Goal: Information Seeking & Learning: Learn about a topic

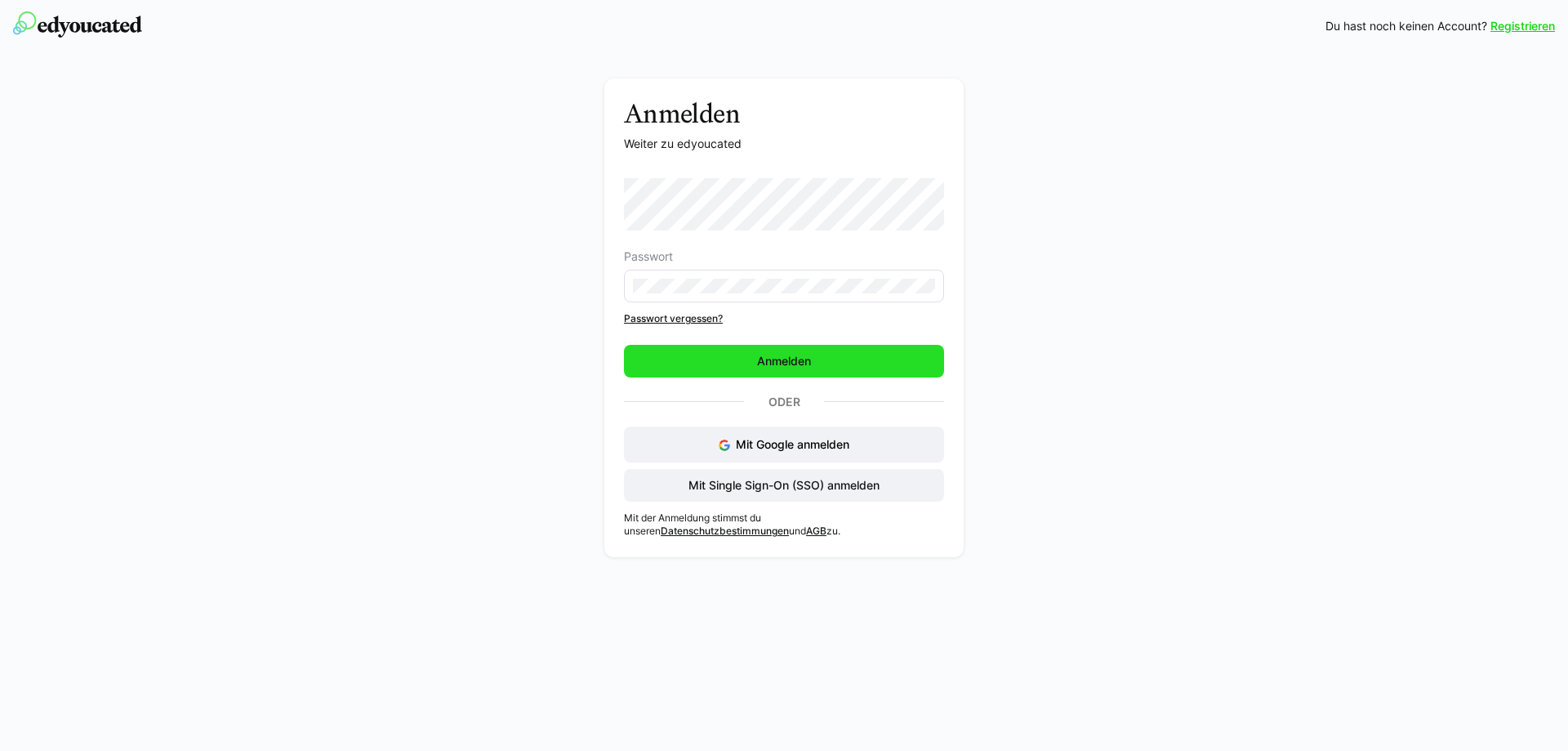
click at [745, 356] on span "Anmelden" at bounding box center [784, 361] width 320 height 33
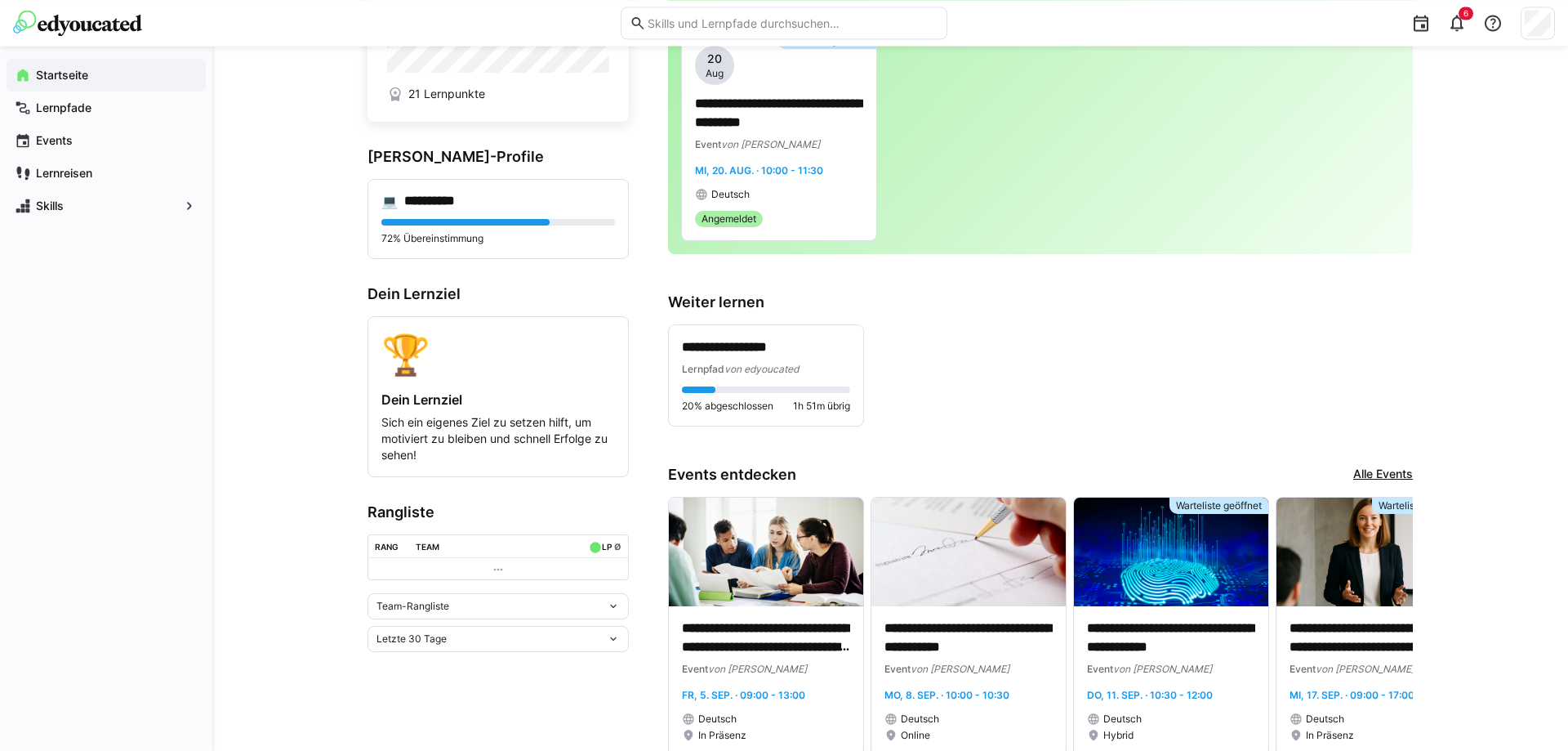
scroll to position [278, 0]
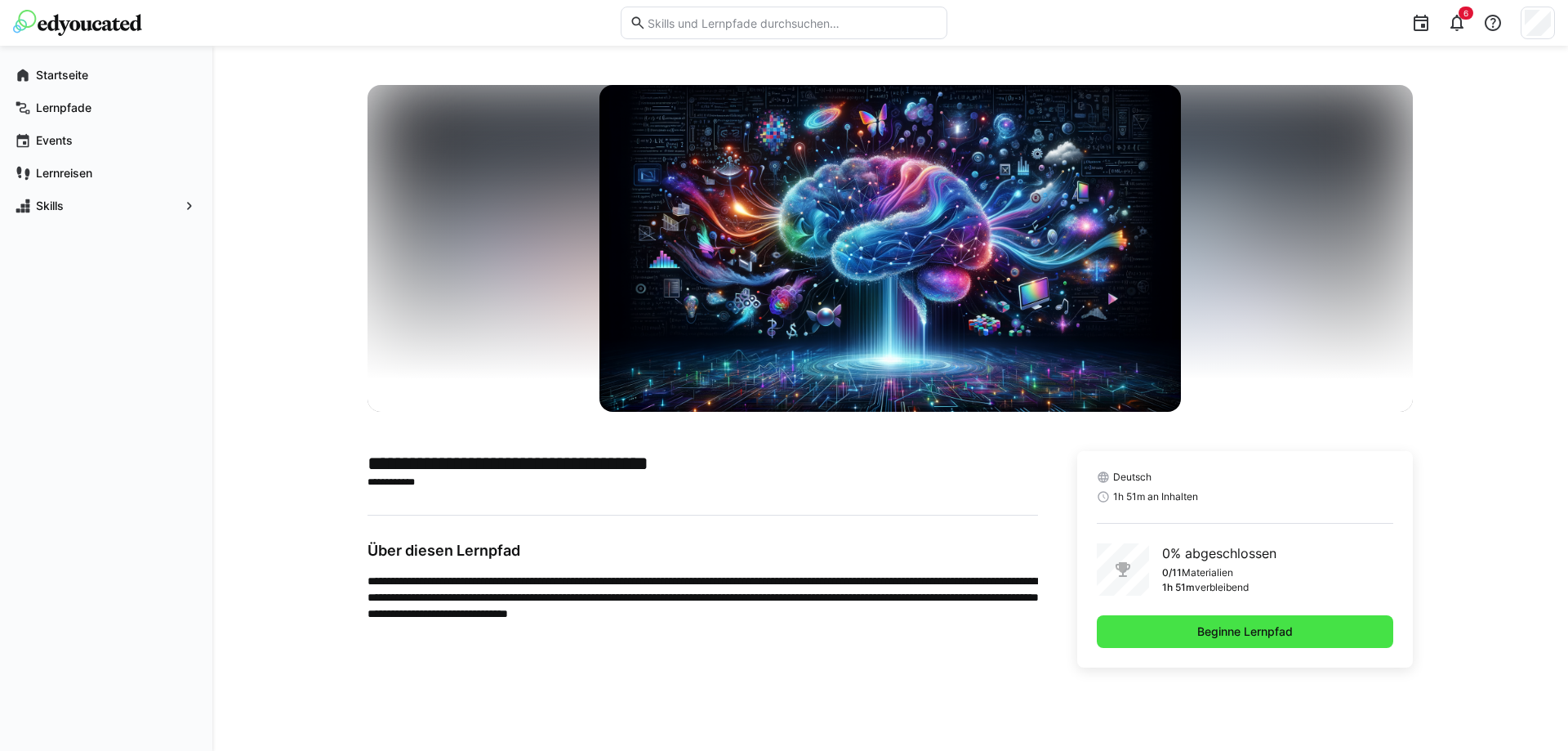
click at [1205, 629] on span "Beginne Lernpfad" at bounding box center [1245, 631] width 101 height 16
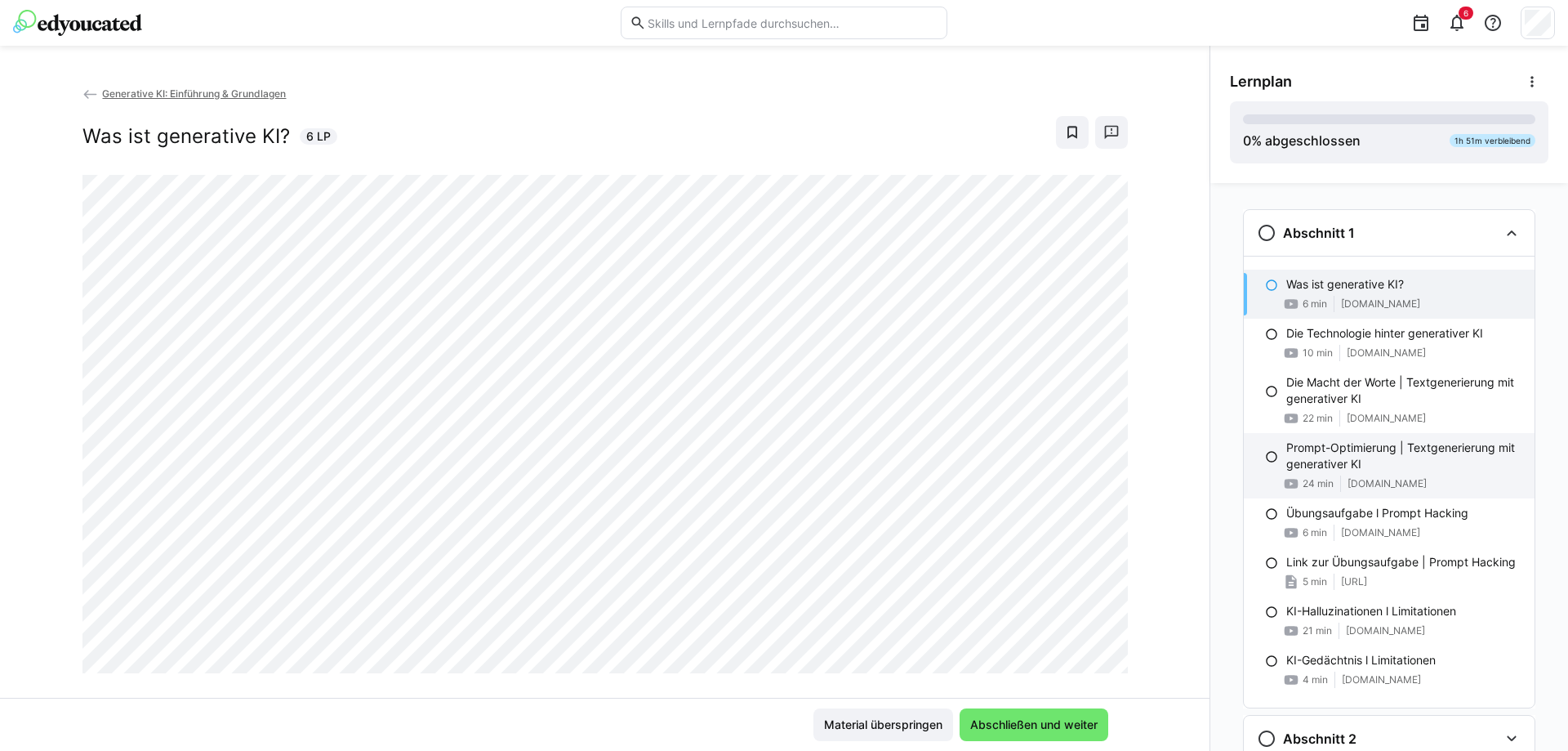
scroll to position [62, 0]
